Goal: Find specific page/section: Find specific page/section

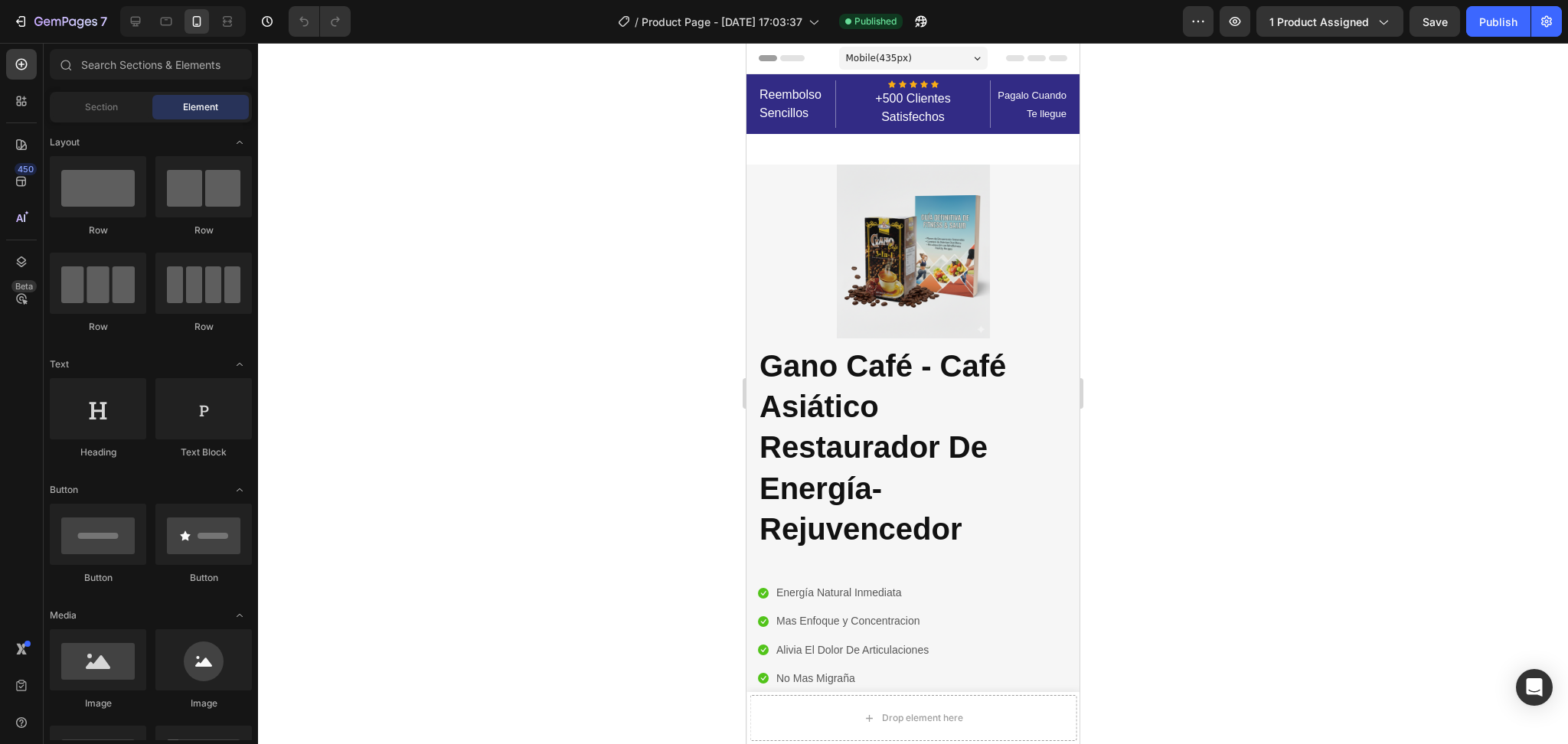
click at [484, 280] on div at bounding box center [913, 393] width 1310 height 701
click at [821, 25] on icon at bounding box center [813, 22] width 16 height 16
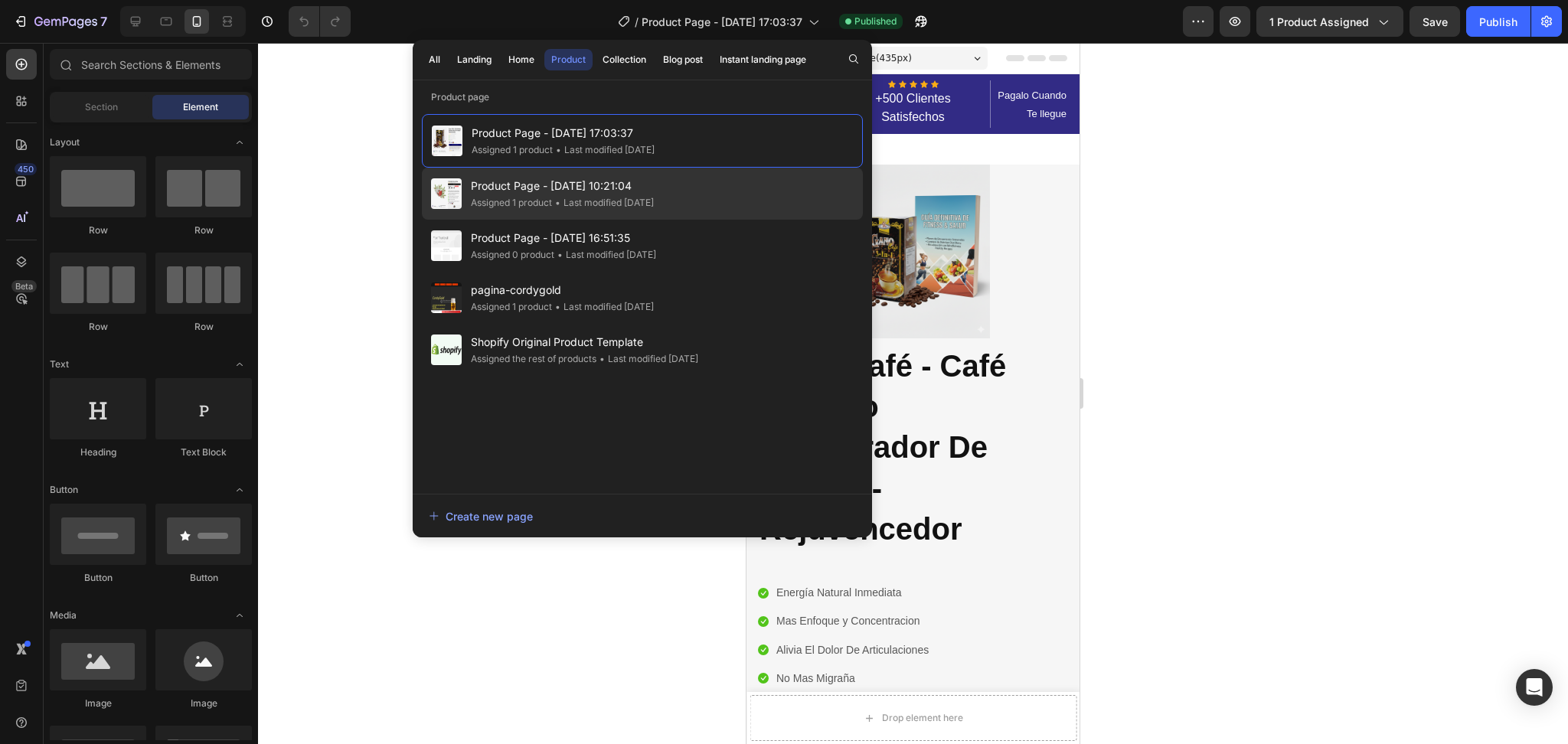
click at [644, 205] on div "• Last modified 3 days ago" at bounding box center [603, 203] width 102 height 16
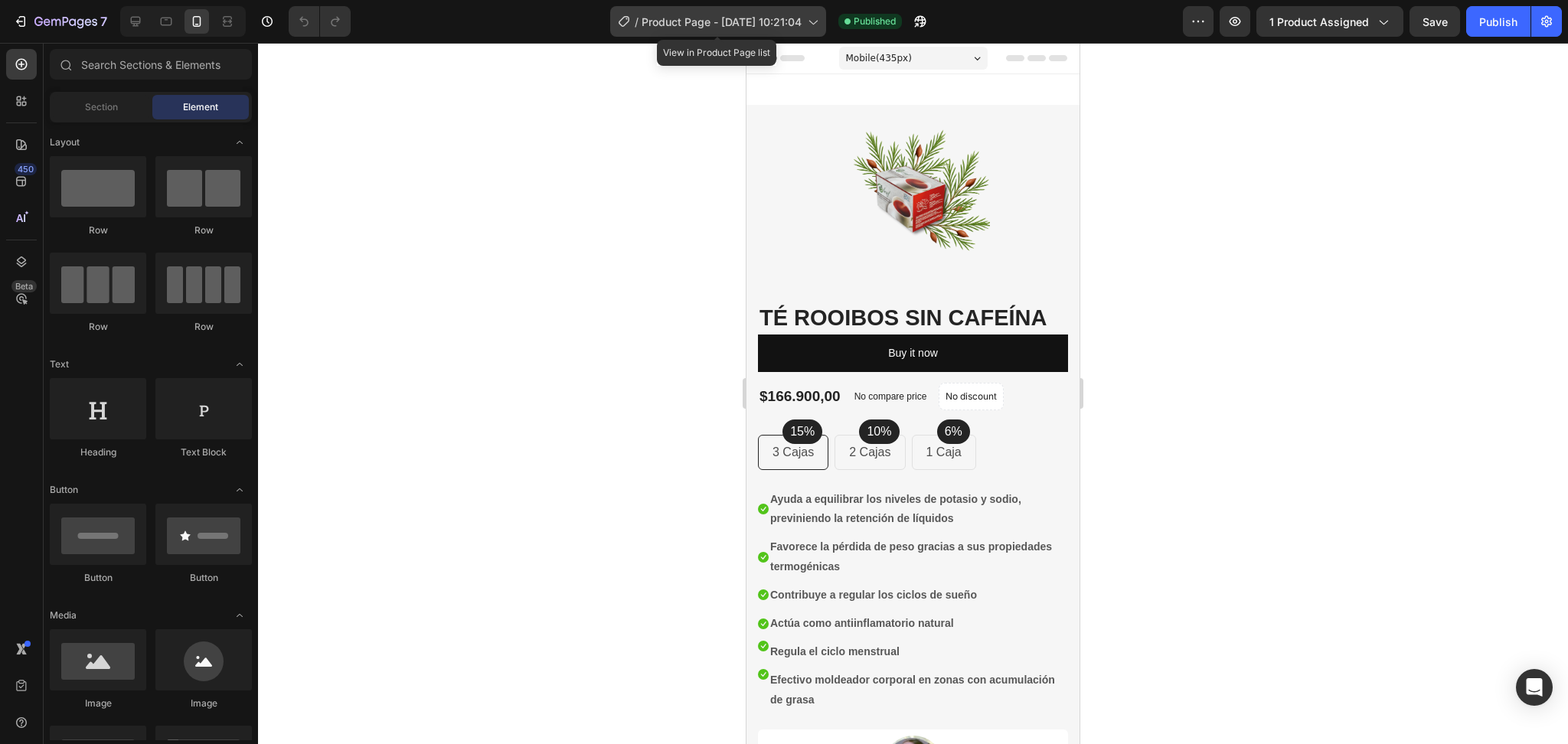
click at [805, 21] on icon at bounding box center [812, 22] width 16 height 16
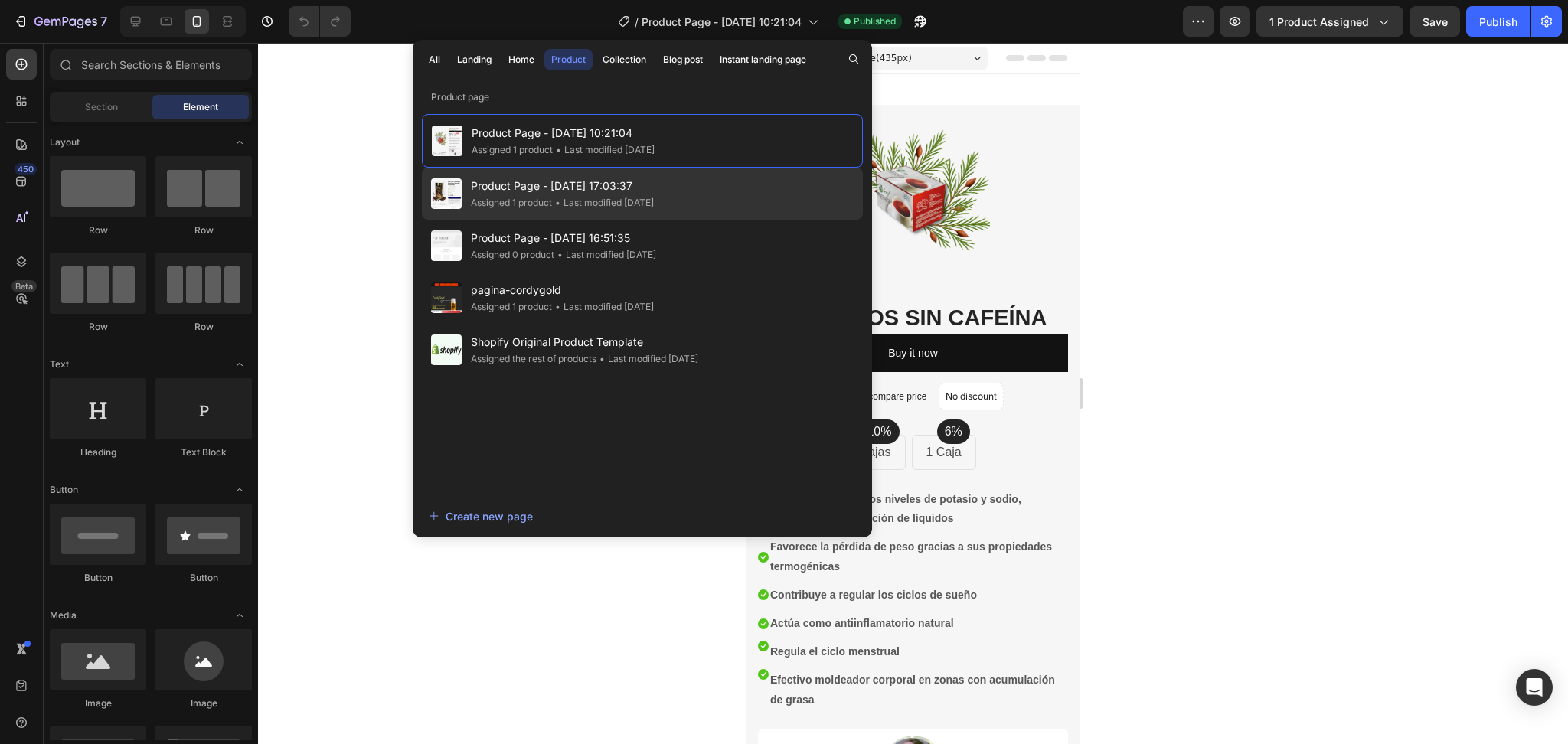
click at [581, 201] on div "• Last modified 2 days ago" at bounding box center [603, 203] width 102 height 16
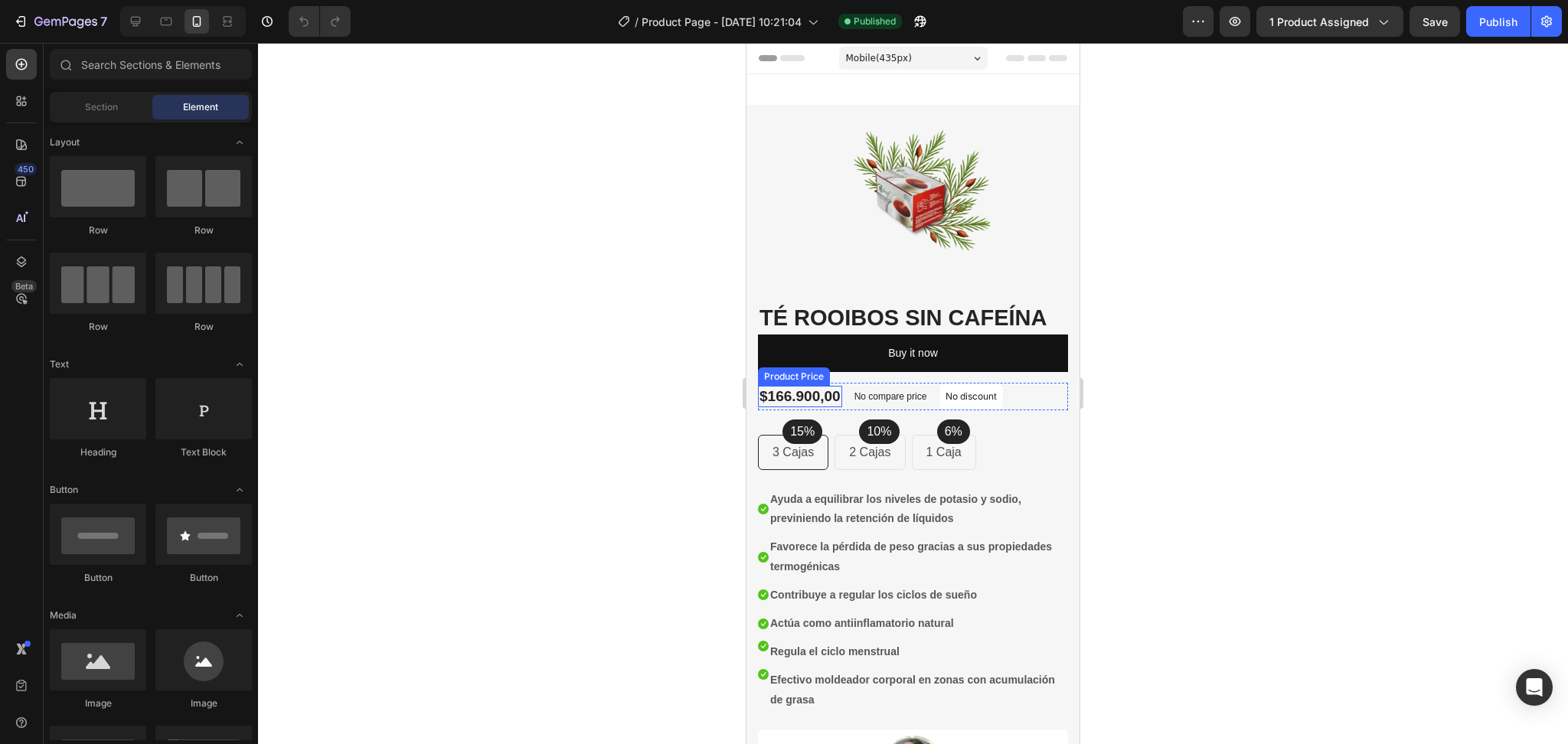
click at [789, 396] on div "$166.900,00" at bounding box center [800, 397] width 84 height 22
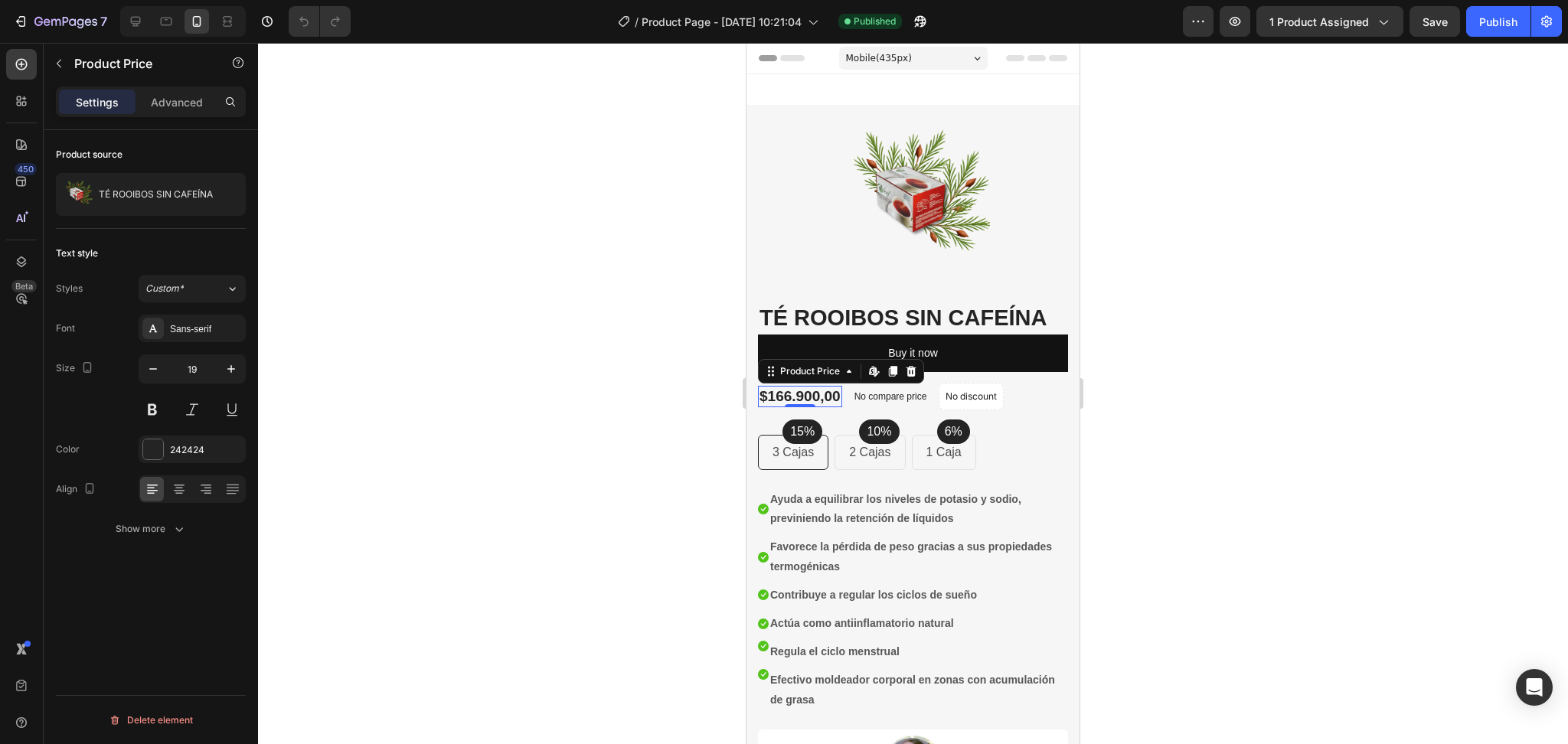
click at [789, 396] on div "$166.900,00" at bounding box center [800, 397] width 84 height 22
click at [62, 63] on icon "button" at bounding box center [59, 64] width 12 height 12
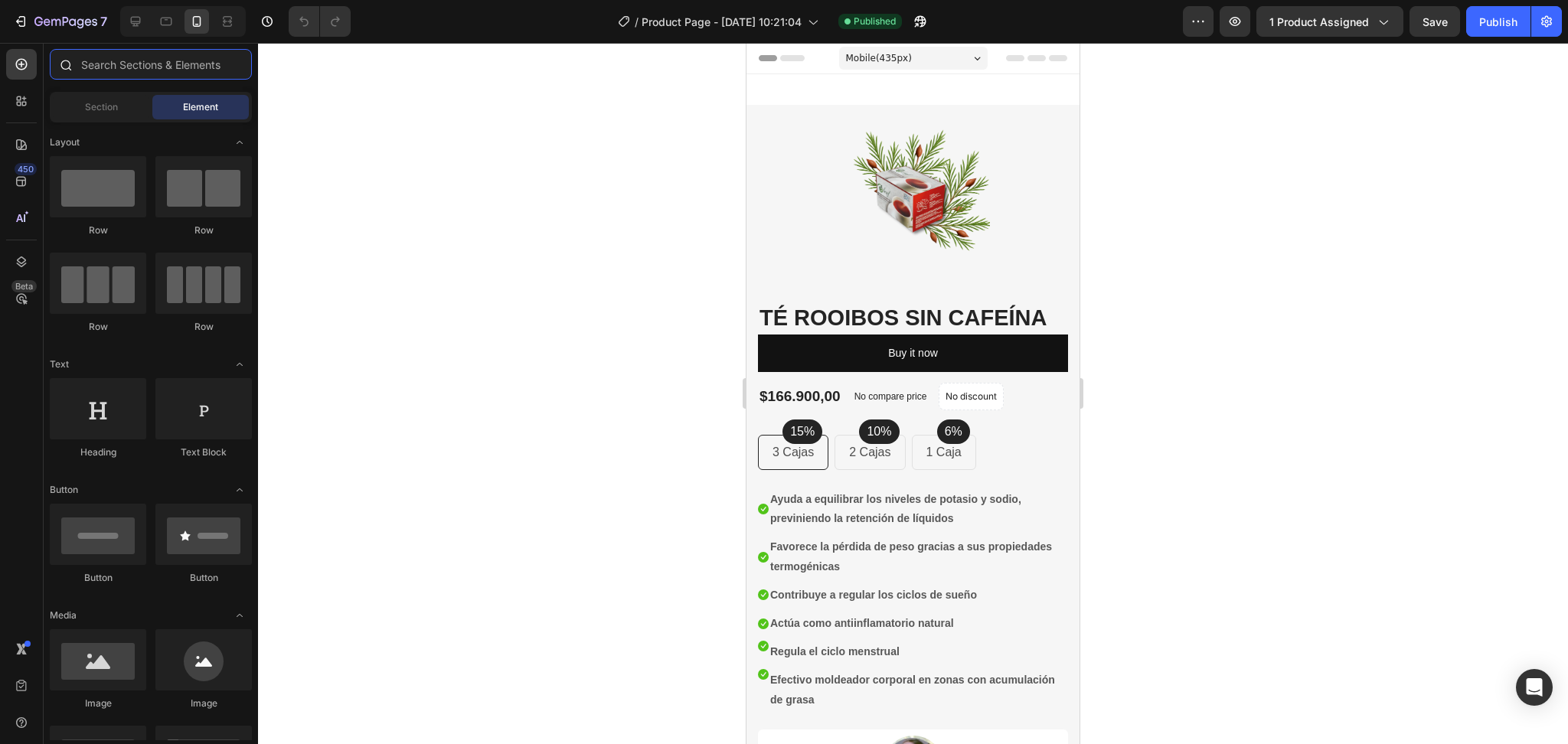
click at [101, 65] on input "text" at bounding box center [150, 64] width 202 height 30
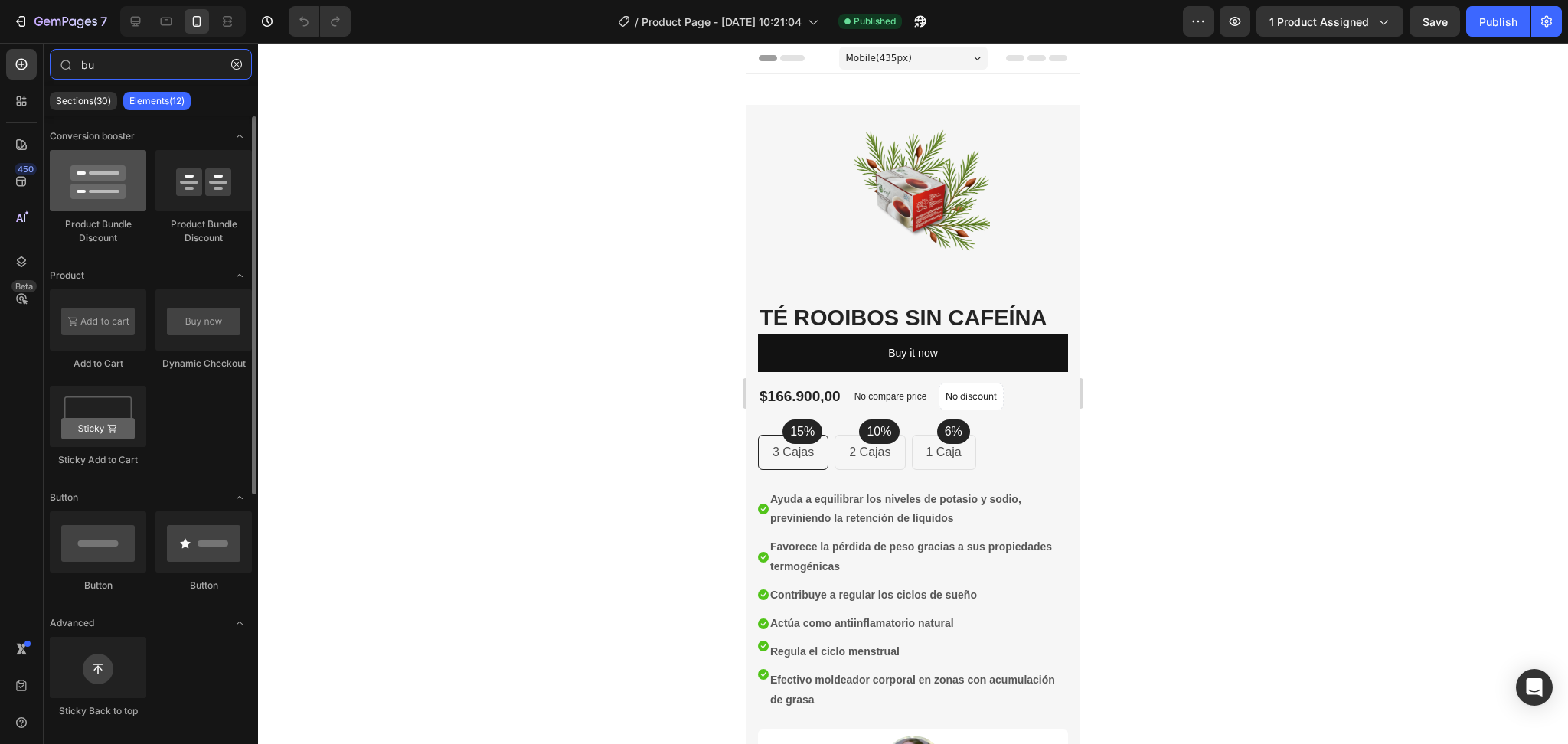
type input "bu"
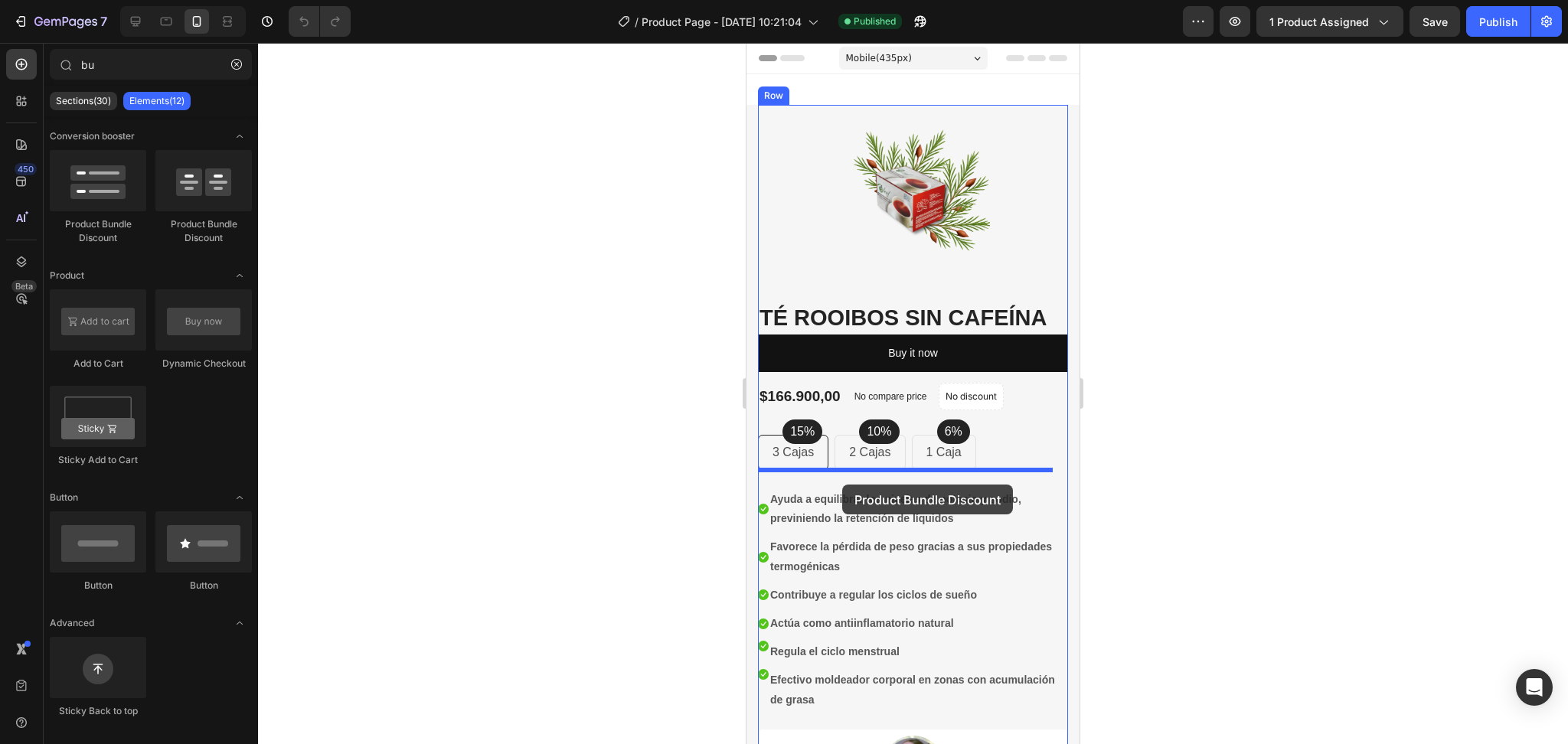
drag, startPoint x: 877, startPoint y: 224, endPoint x: 842, endPoint y: 485, distance: 263.3
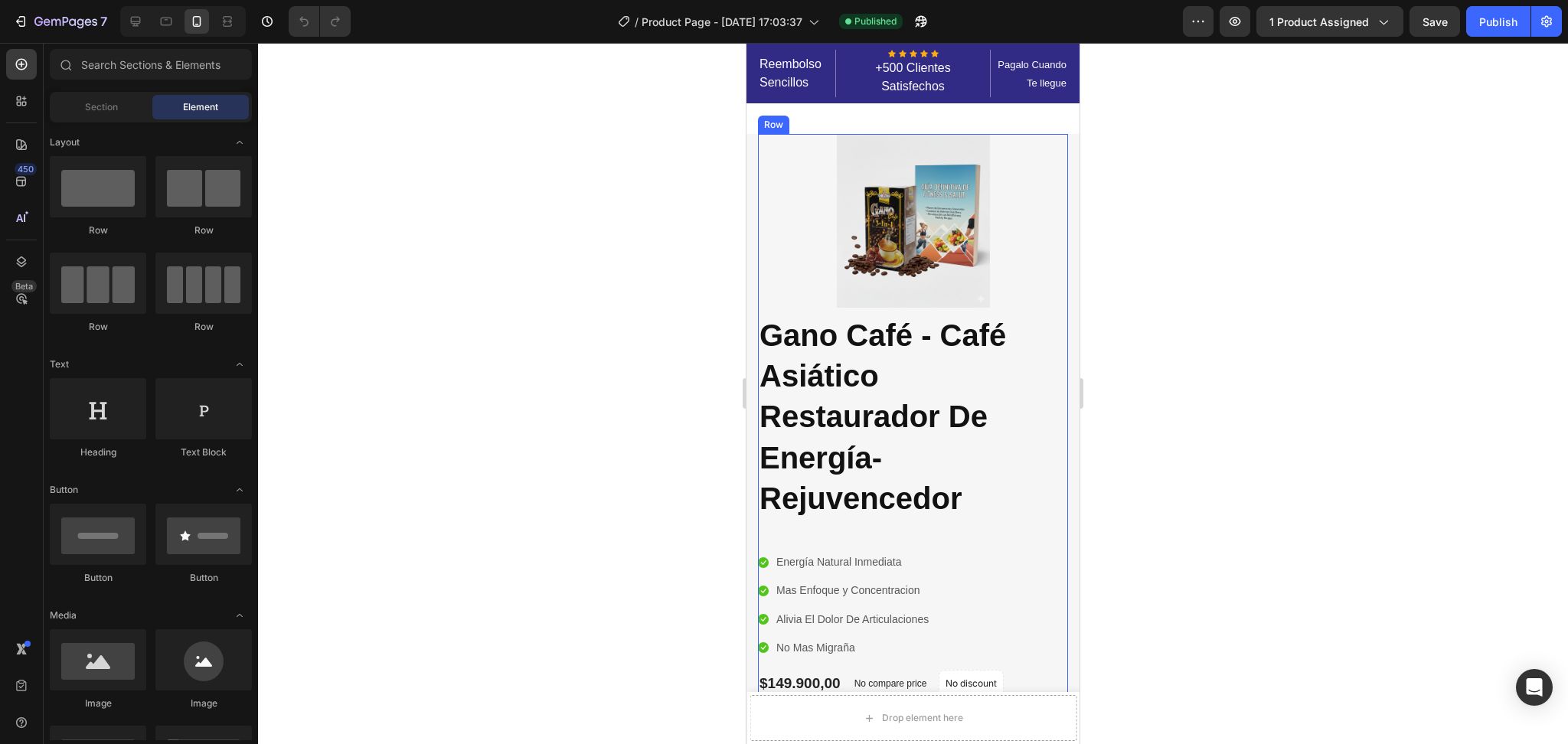
scroll to position [33, 0]
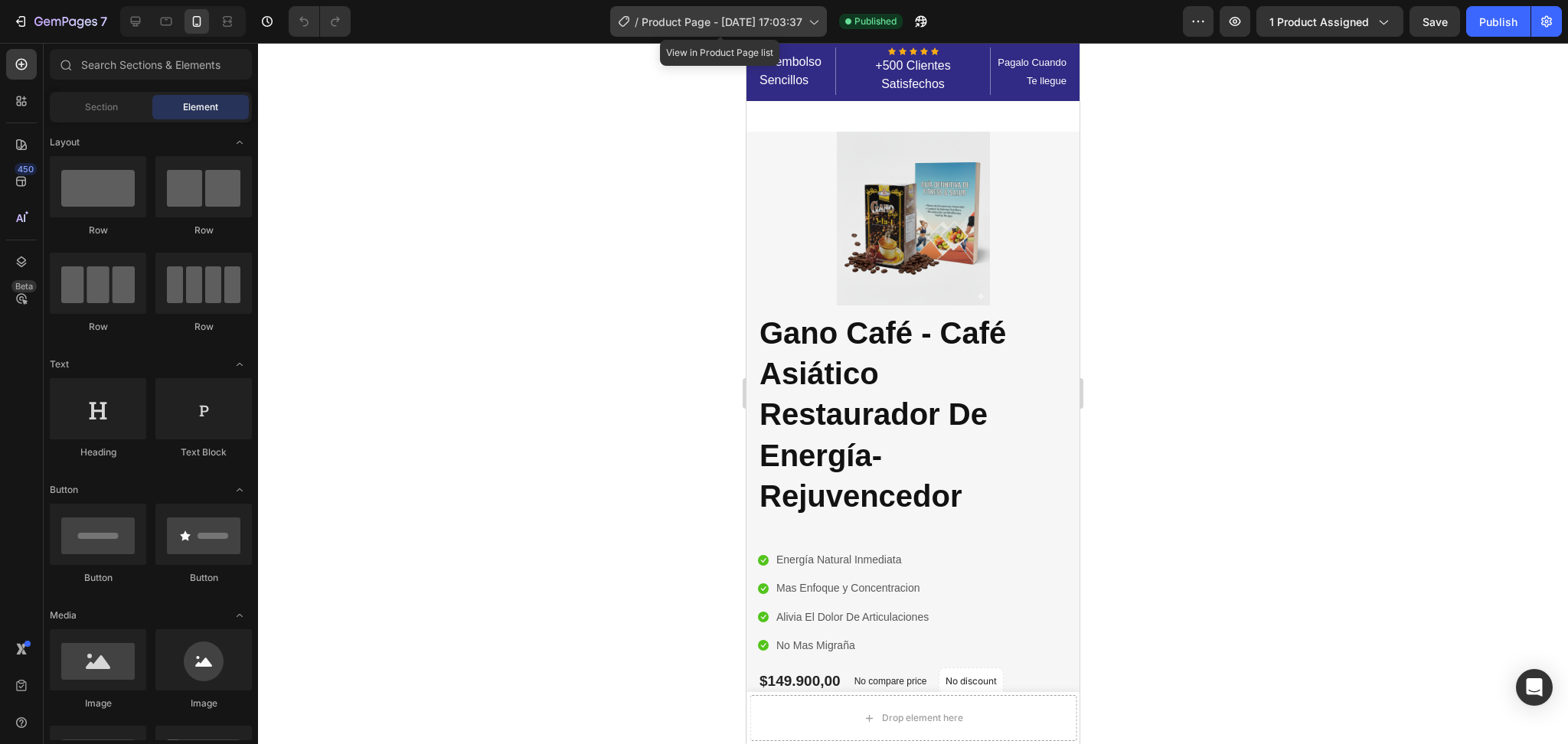
click at [816, 24] on icon at bounding box center [813, 22] width 16 height 16
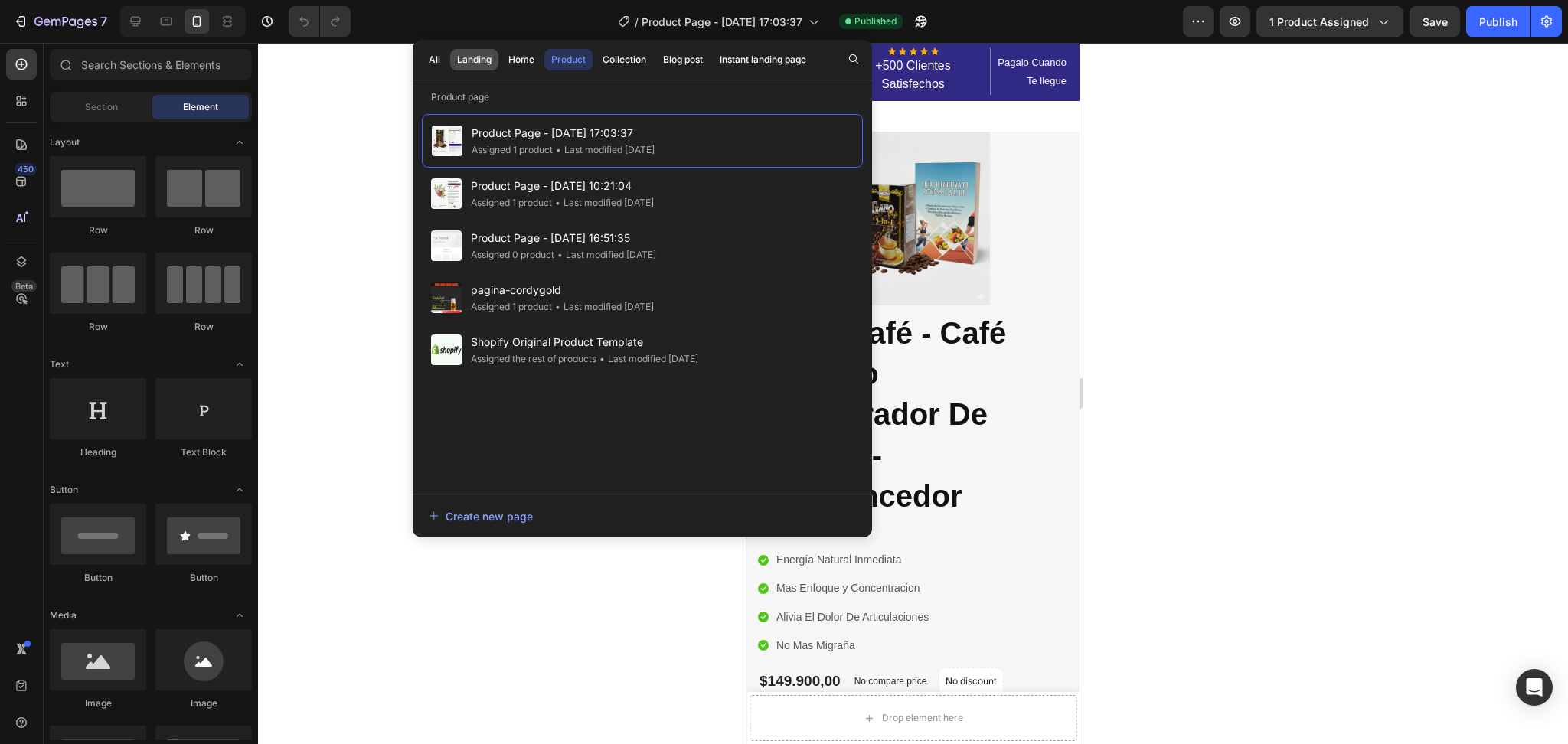
click at [469, 61] on div "Landing" at bounding box center [474, 60] width 34 height 14
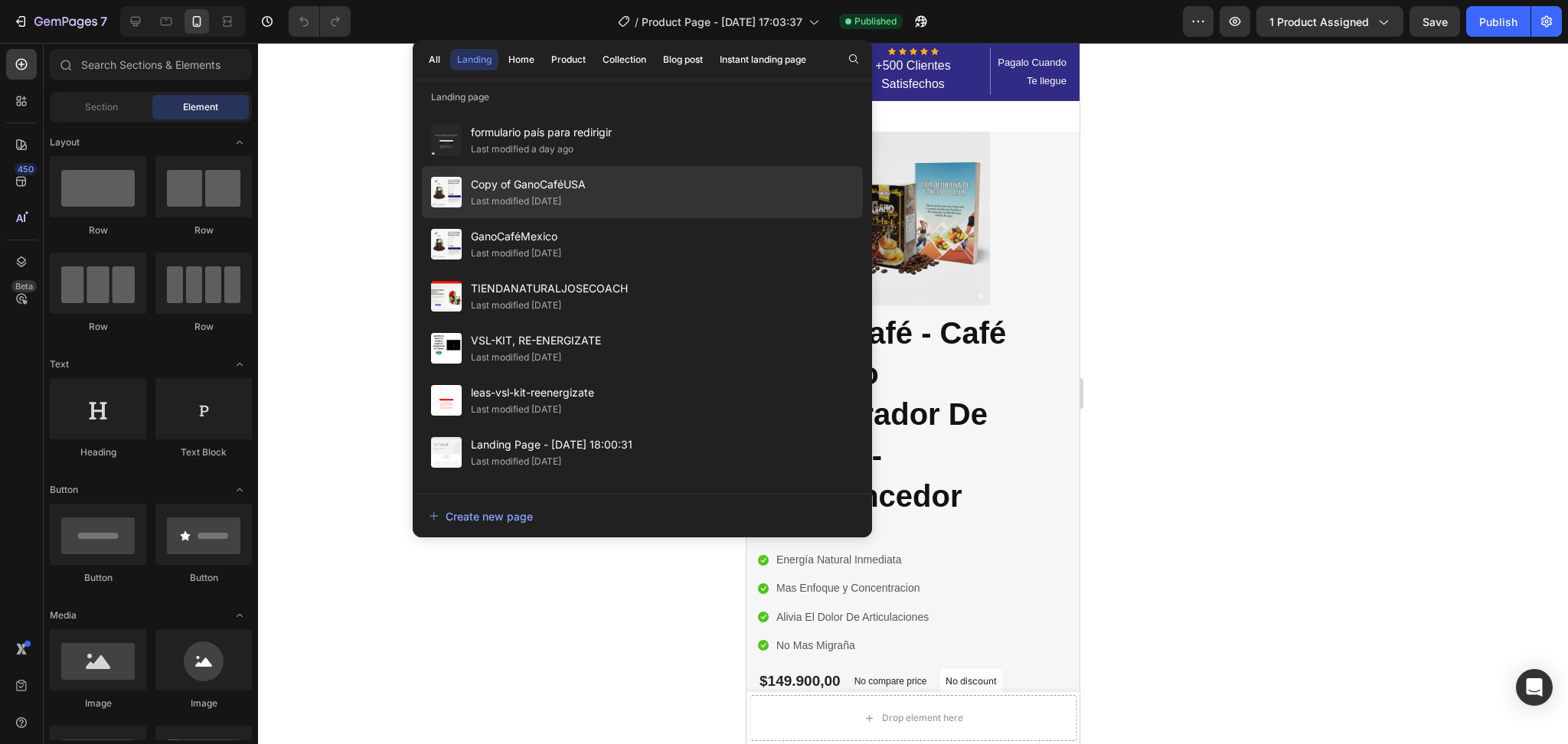
click at [601, 190] on div "Copy of GanoCaféUSA Last modified 2 days ago" at bounding box center [642, 192] width 441 height 52
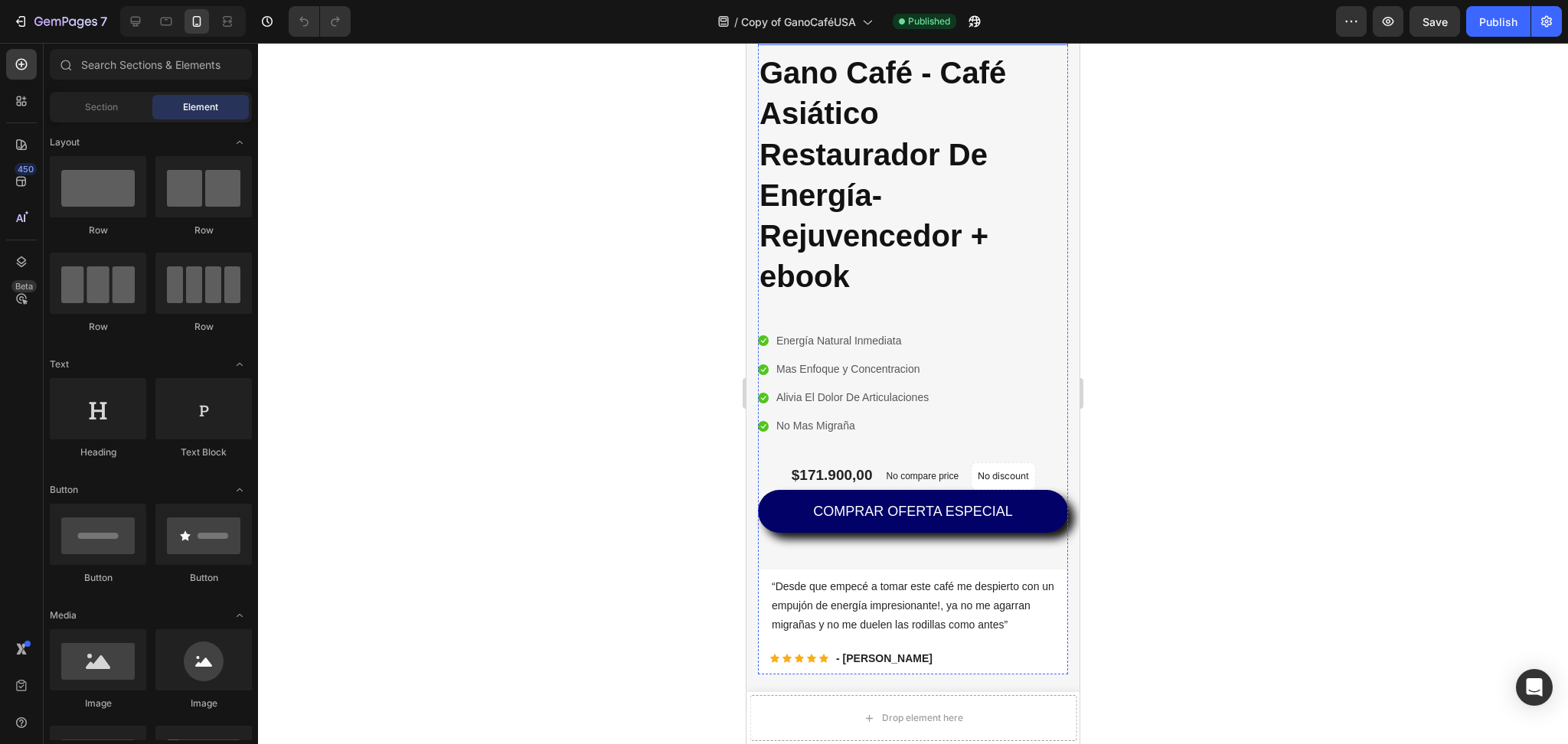
scroll to position [323, 0]
